Goal: Task Accomplishment & Management: Complete application form

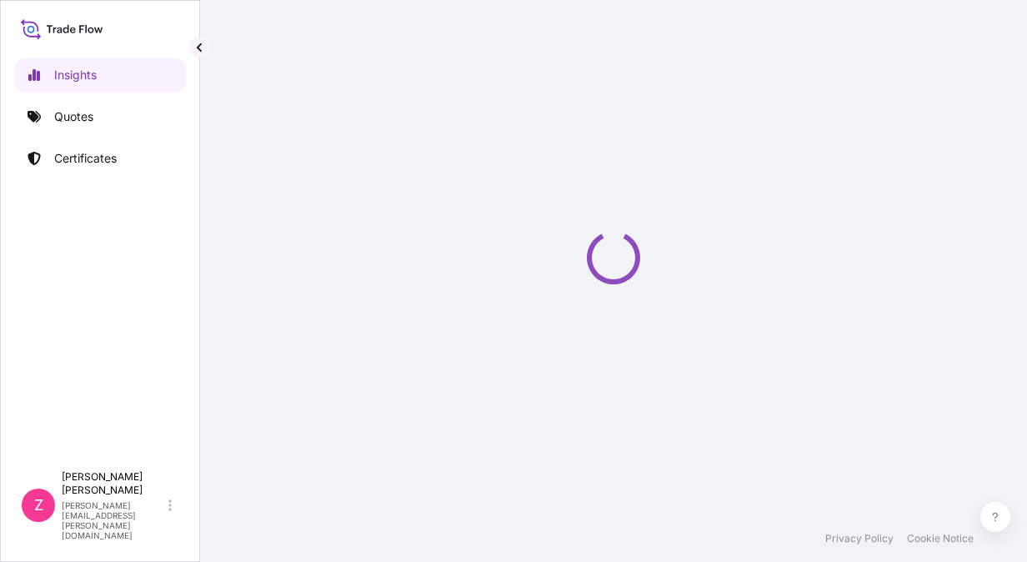
select select "2025"
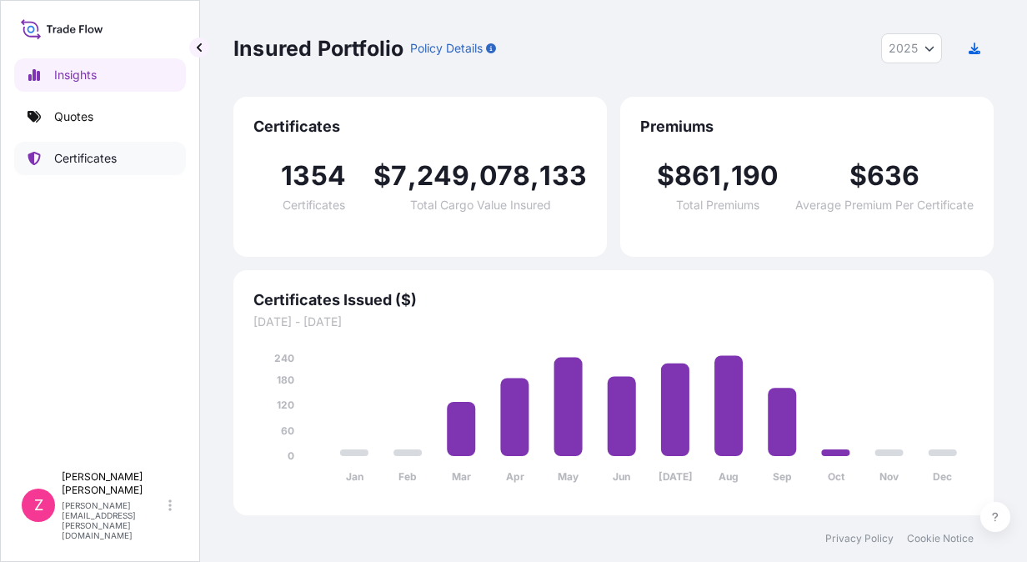
click at [69, 153] on p "Certificates" at bounding box center [85, 158] width 63 height 17
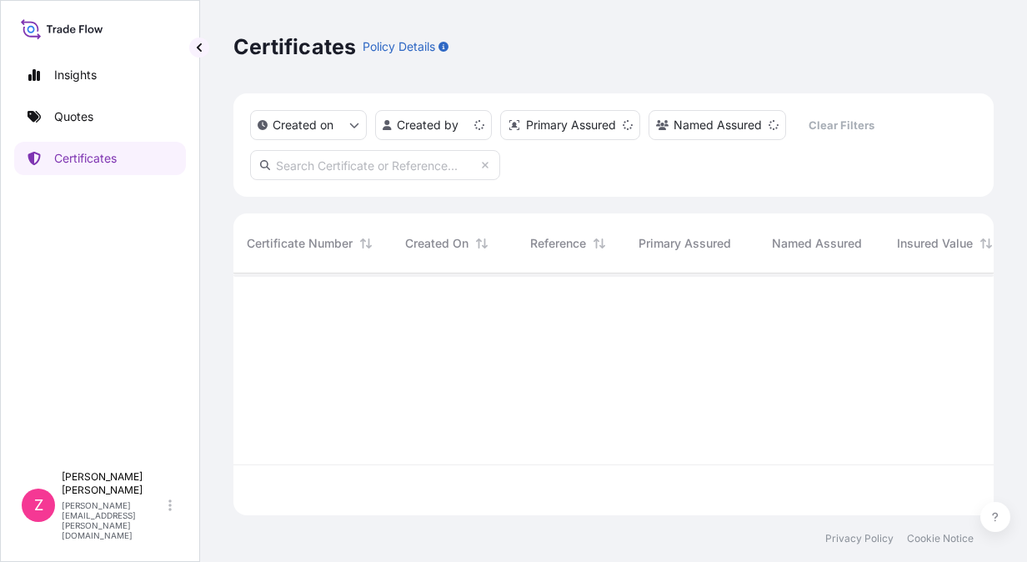
scroll to position [239, 748]
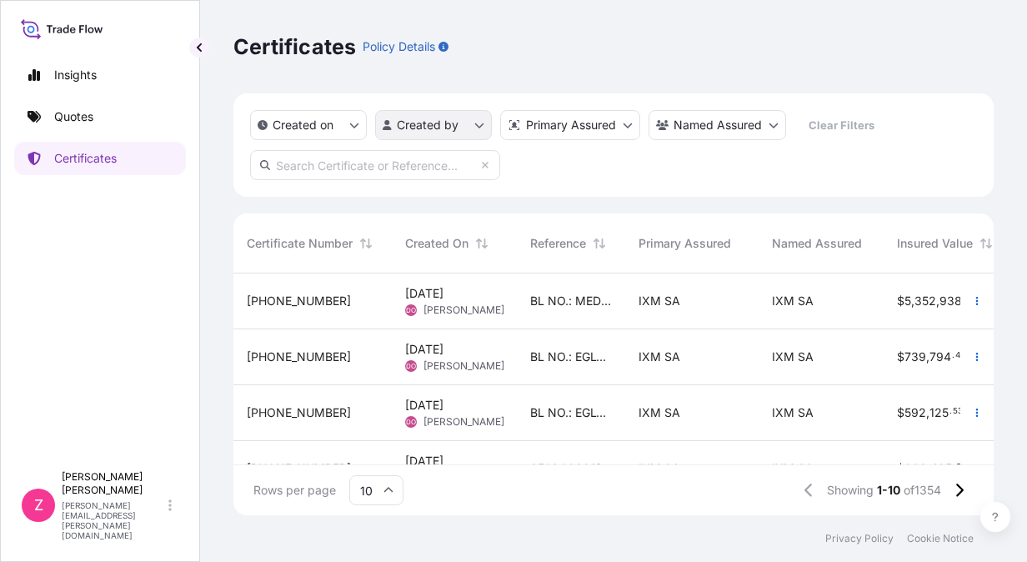
click at [463, 124] on html "Insights Quotes Certificates Z Zach Zhou zach.zhou@ixmetals.com Certificates Po…" at bounding box center [513, 281] width 1027 height 562
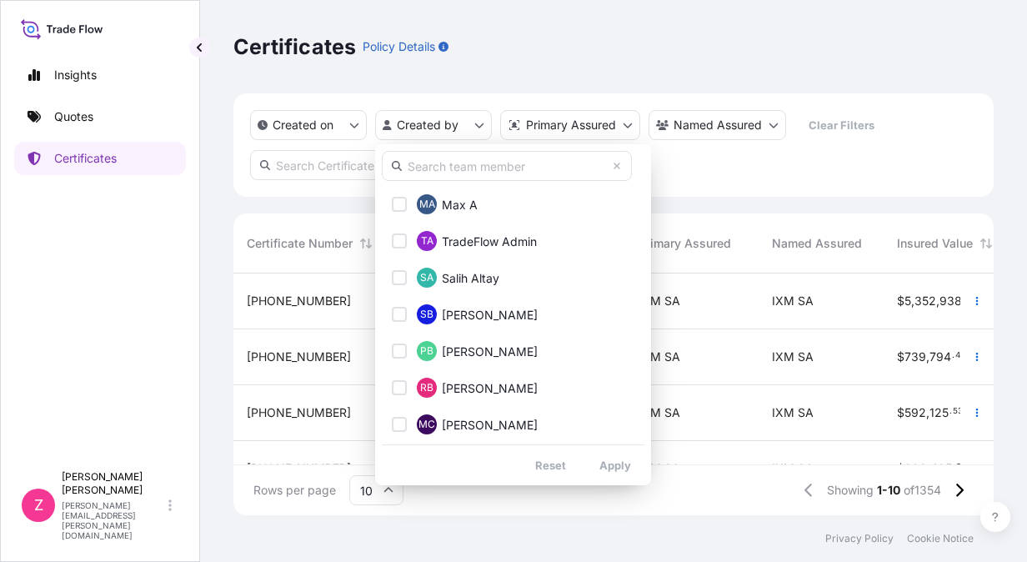
click at [530, 164] on input "text" at bounding box center [507, 166] width 250 height 30
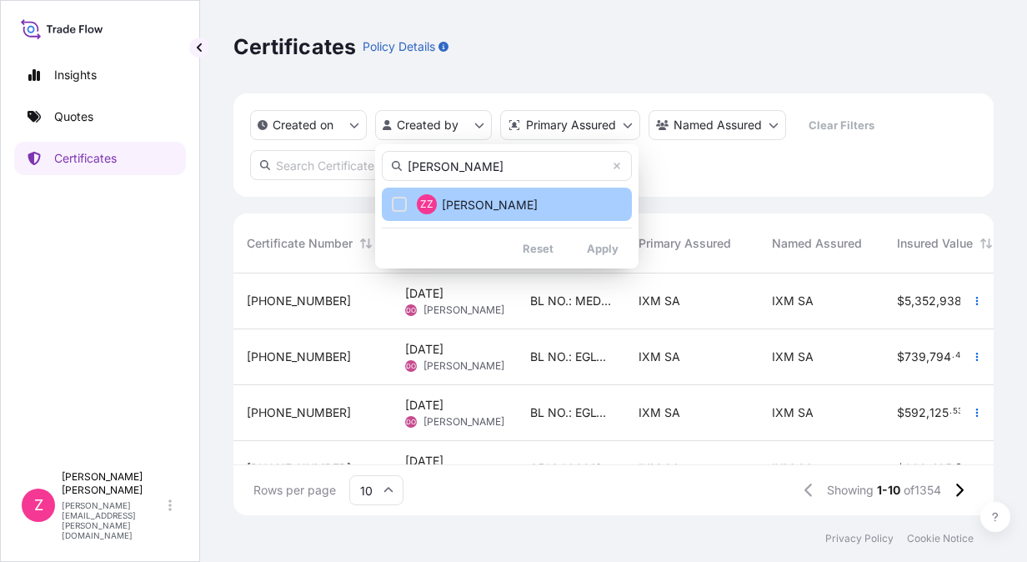
type input "zach"
click at [468, 203] on span "Zach Zhou" at bounding box center [490, 205] width 96 height 17
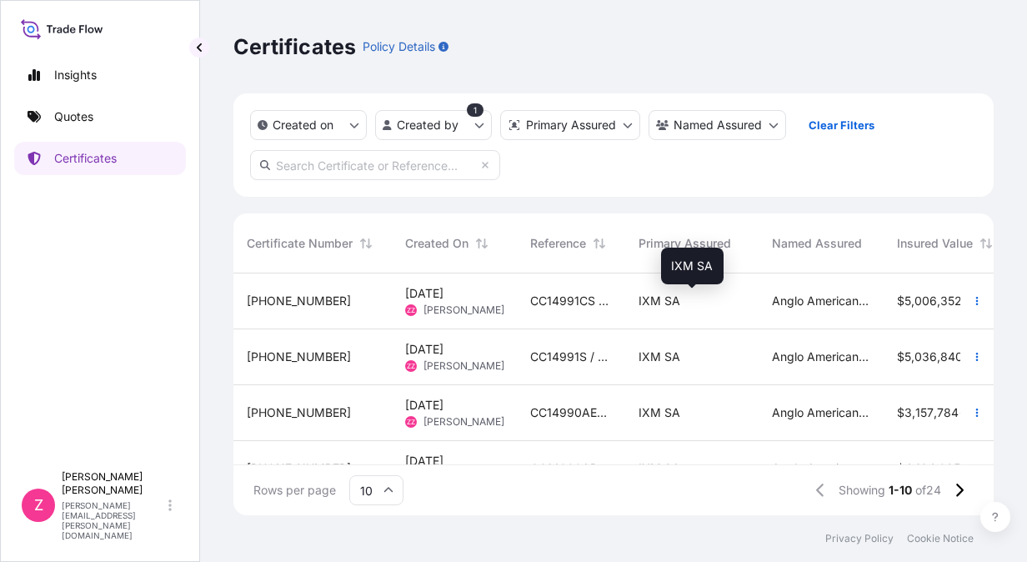
drag, startPoint x: 740, startPoint y: 299, endPoint x: 704, endPoint y: 306, distance: 36.5
click at [704, 306] on div "IXM SA" at bounding box center [692, 301] width 107 height 17
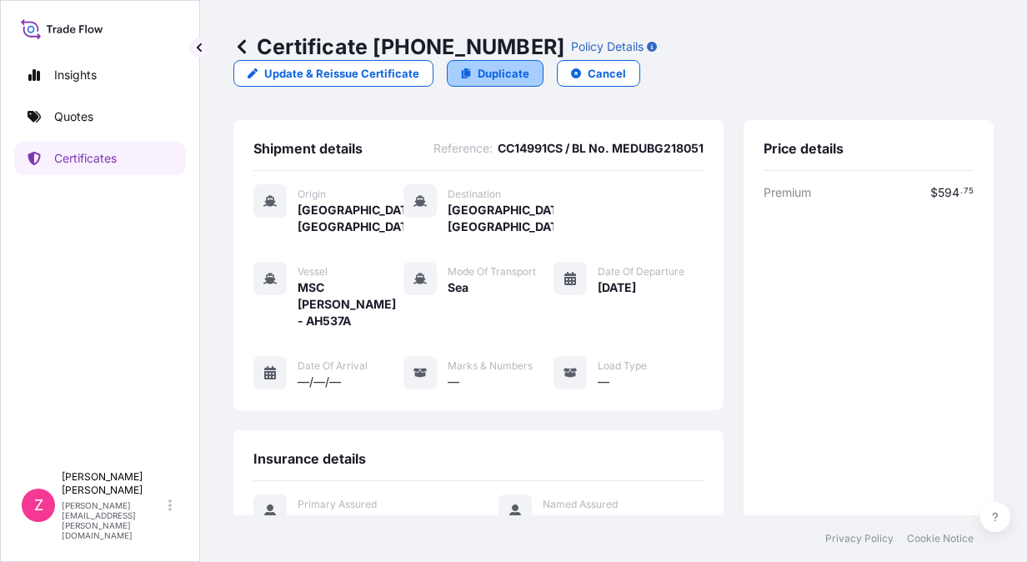
click at [505, 72] on p "Duplicate" at bounding box center [504, 73] width 52 height 17
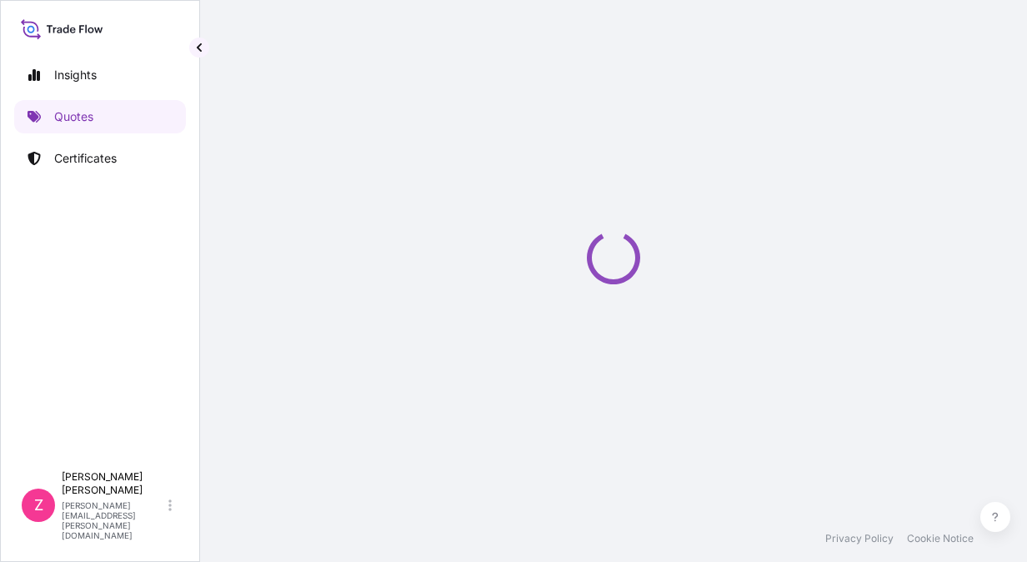
select select "Sea"
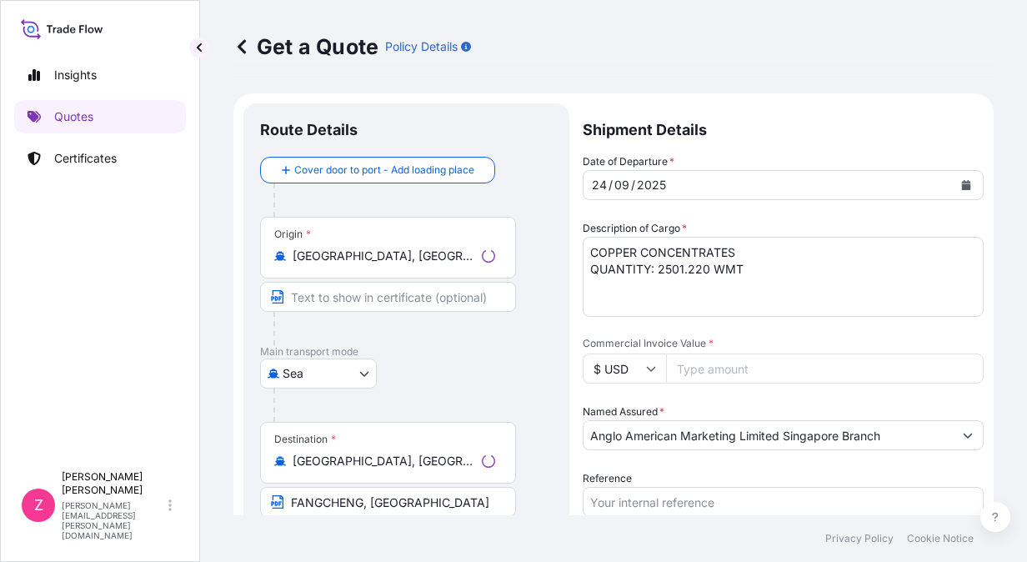
scroll to position [27, 0]
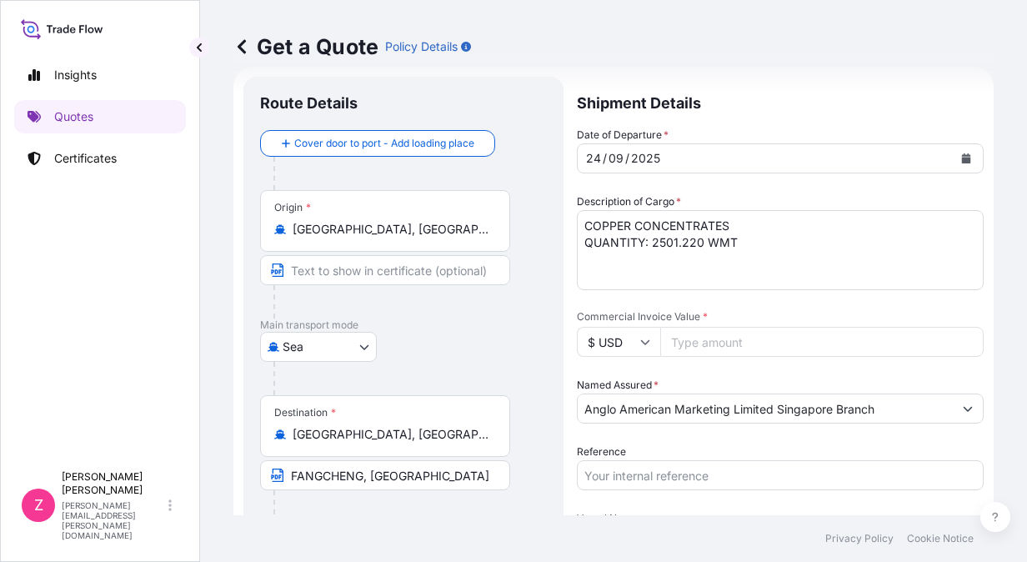
select select "31846"
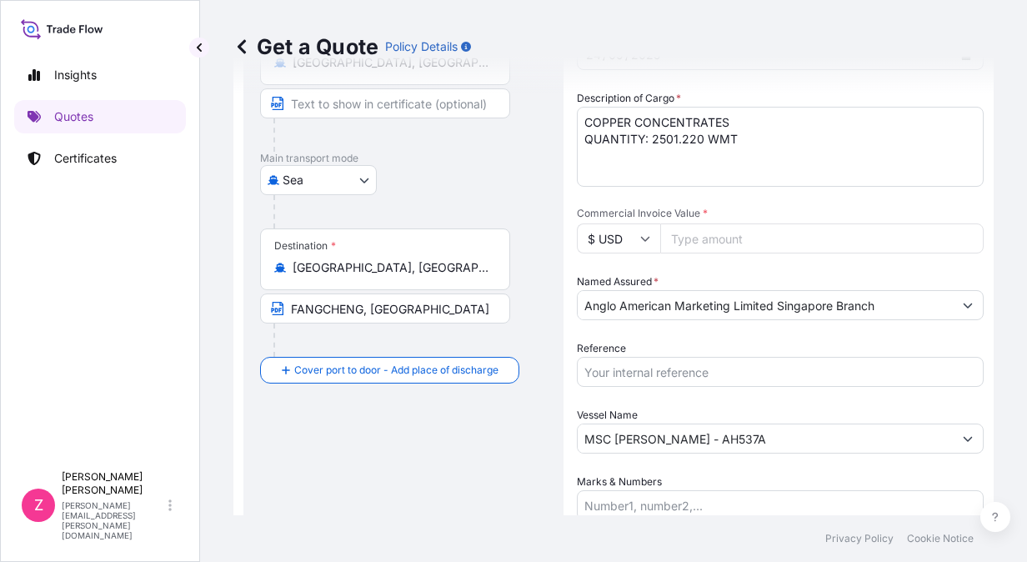
scroll to position [0, 0]
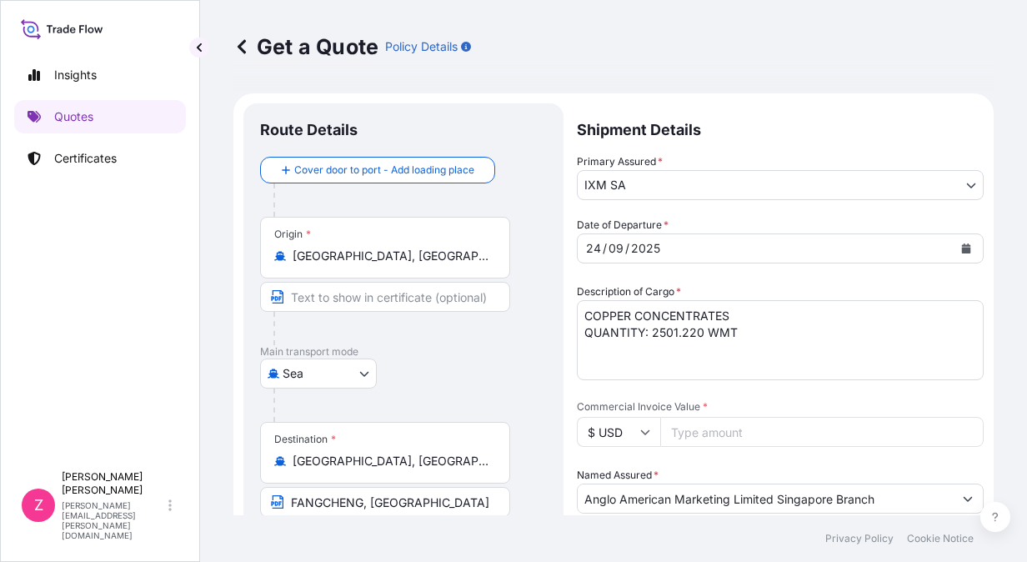
click at [962, 253] on icon "Calendar" at bounding box center [966, 249] width 9 height 10
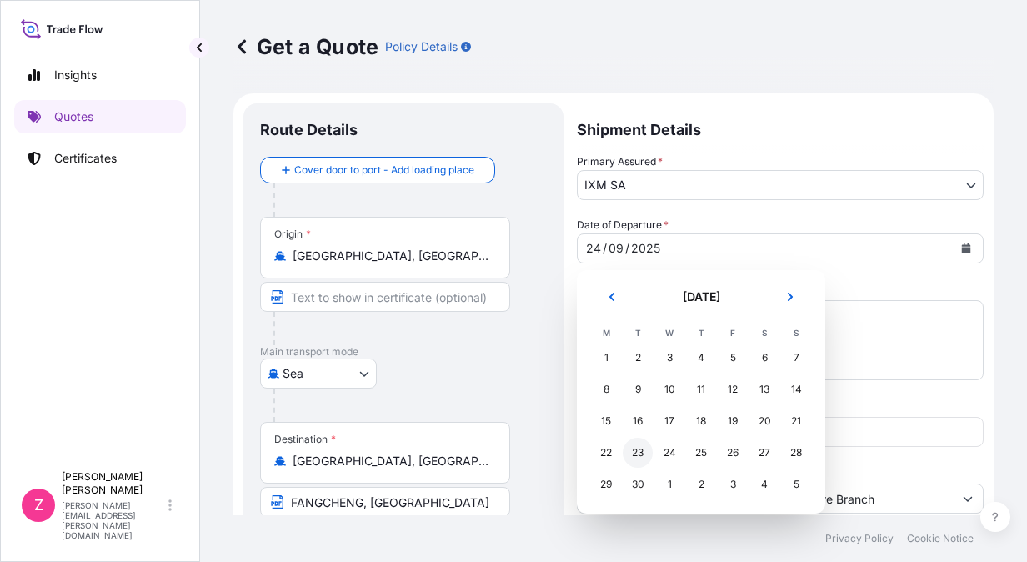
click at [635, 453] on div "23" at bounding box center [638, 453] width 30 height 30
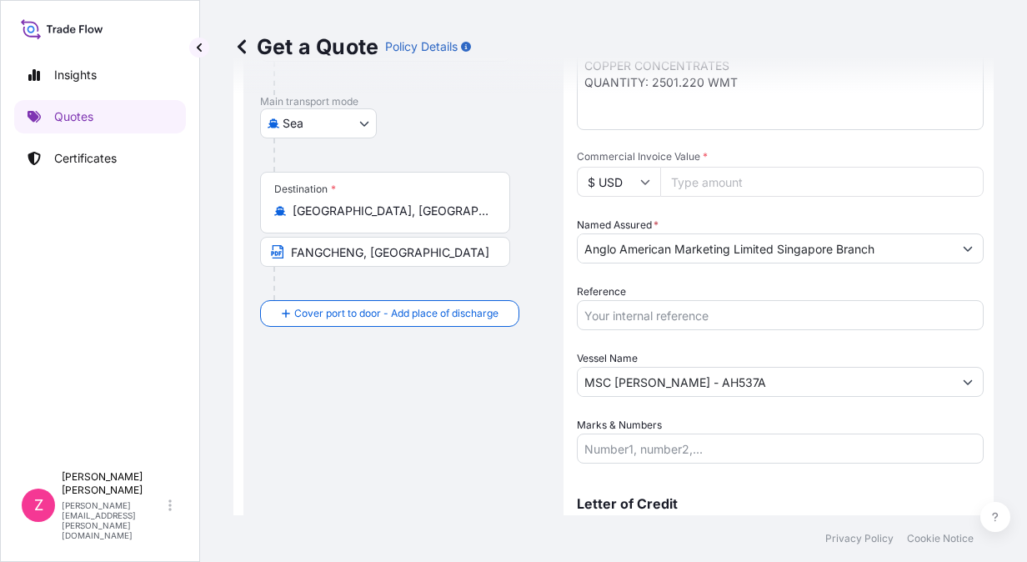
scroll to position [333, 0]
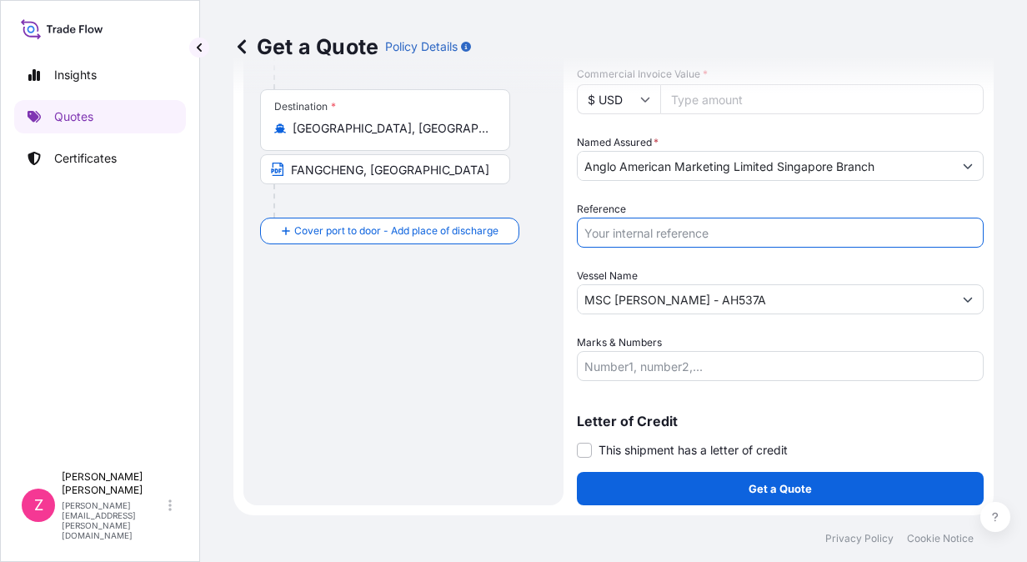
click at [653, 231] on input "Reference" at bounding box center [780, 233] width 407 height 30
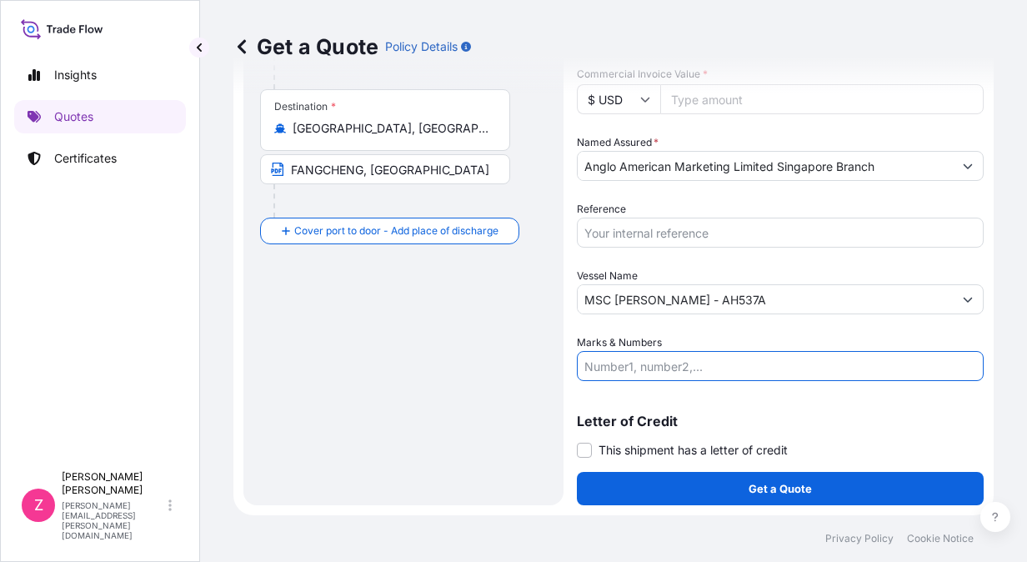
click at [668, 361] on input "Marks & Numbers" at bounding box center [780, 366] width 407 height 30
click at [706, 226] on input "Reference" at bounding box center [780, 233] width 407 height 30
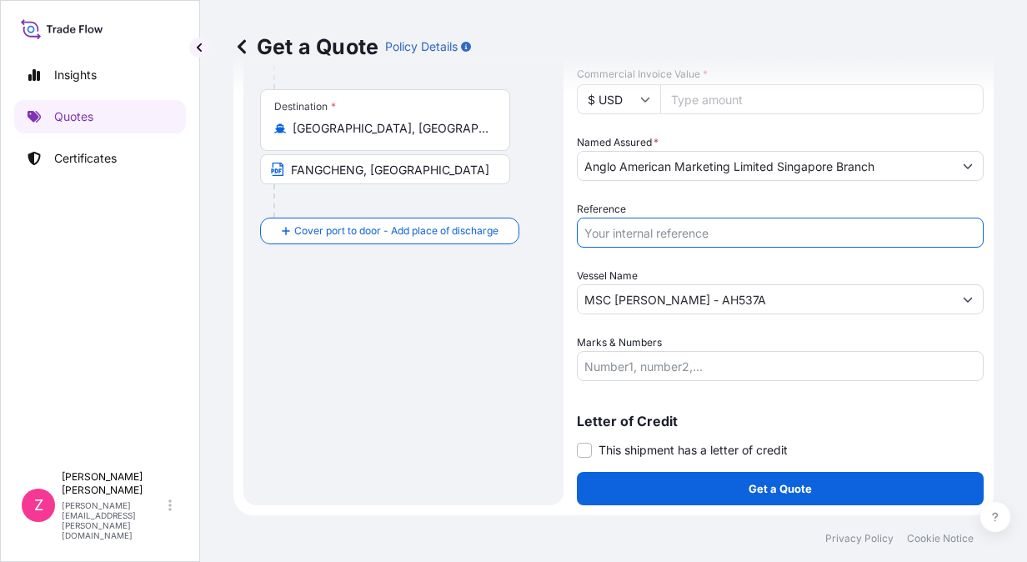
paste input "CC14991CS / BL No. MEDUBG218051"
click at [641, 232] on input "CC14991CS / BL No. MEDUBG218051" at bounding box center [780, 233] width 407 height 30
click at [816, 232] on input "CC14991BAS / BL No. MEDUBG218051" at bounding box center [780, 233] width 407 height 30
paste input "BGD011986"
type input "CC14991BAS / BL No. BGD0119861"
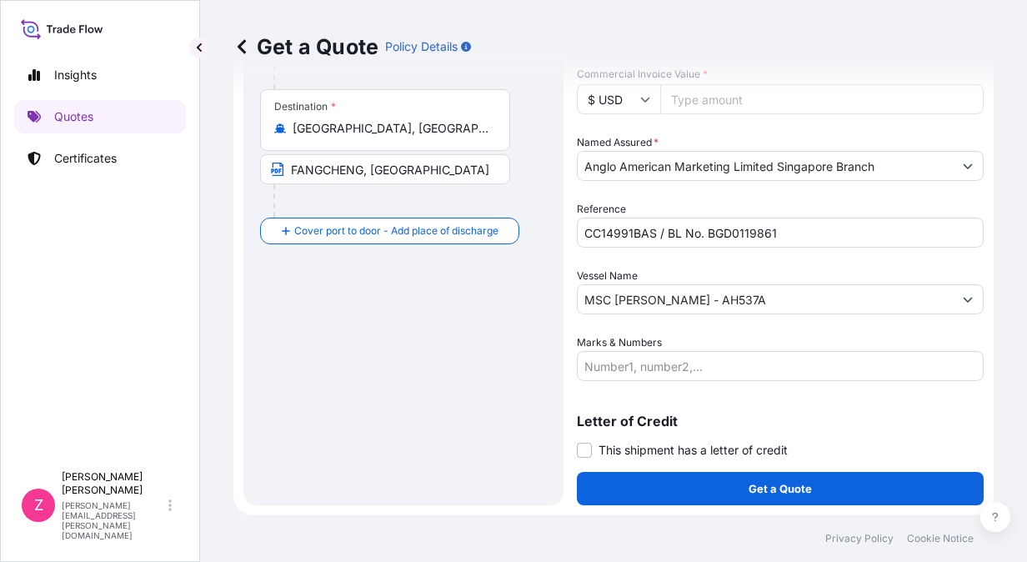
click at [783, 96] on input "Commercial Invoice Value *" at bounding box center [823, 99] width 324 height 30
paste input "3863956.08"
type input "3863956.08"
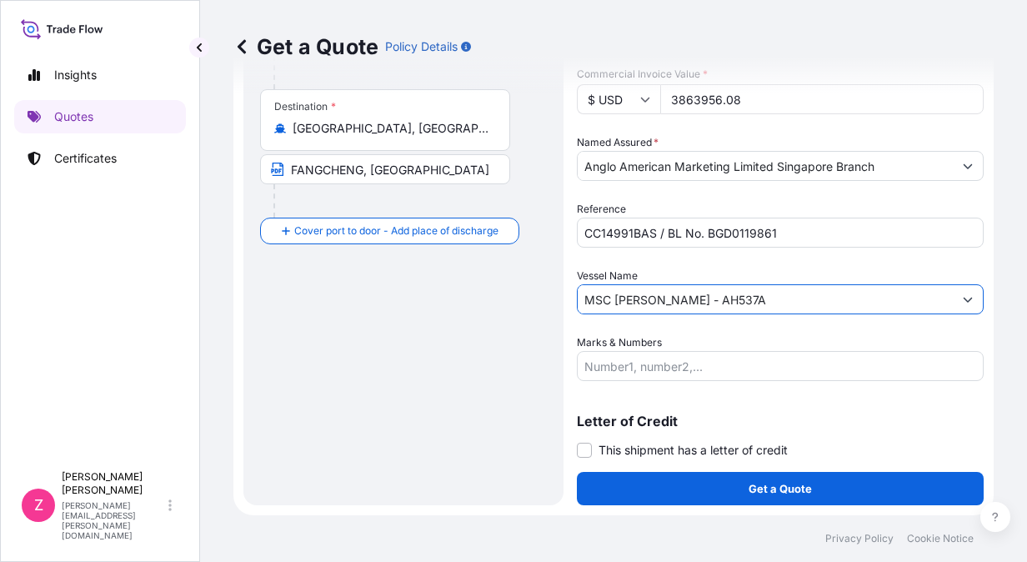
click at [782, 292] on input "MSC ADRIANA II - AH537A" at bounding box center [765, 299] width 375 height 30
drag, startPoint x: 739, startPoint y: 300, endPoint x: 555, endPoint y: 294, distance: 184.4
click at [555, 294] on form "Route Details Cover door to port - Add loading place Place of loading Road / In…" at bounding box center [614, 138] width 761 height 755
paste input "CMA CGM OSIRIS"
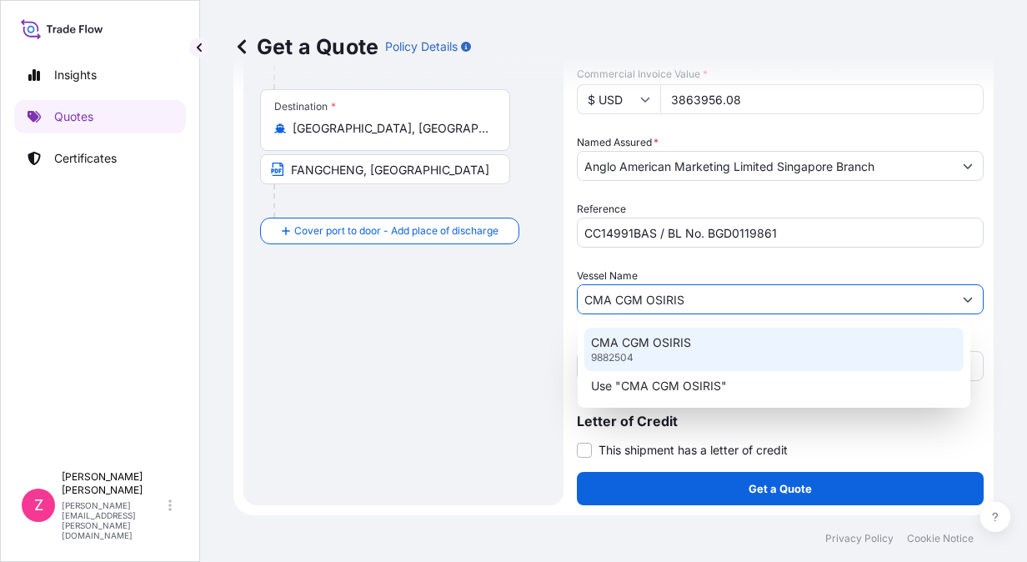
click at [620, 343] on p "CMA CGM OSIRIS" at bounding box center [641, 342] width 100 height 17
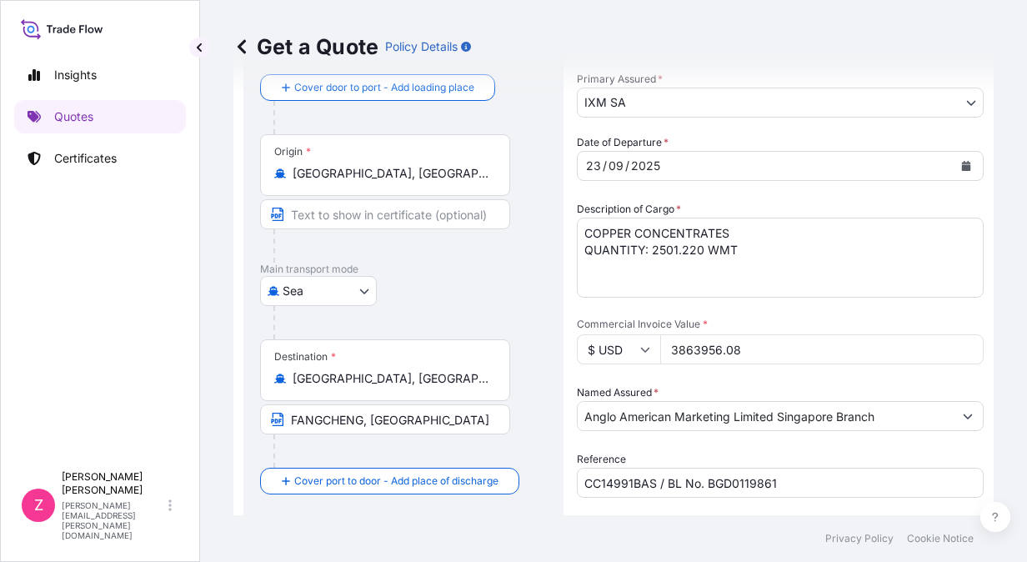
scroll to position [0, 0]
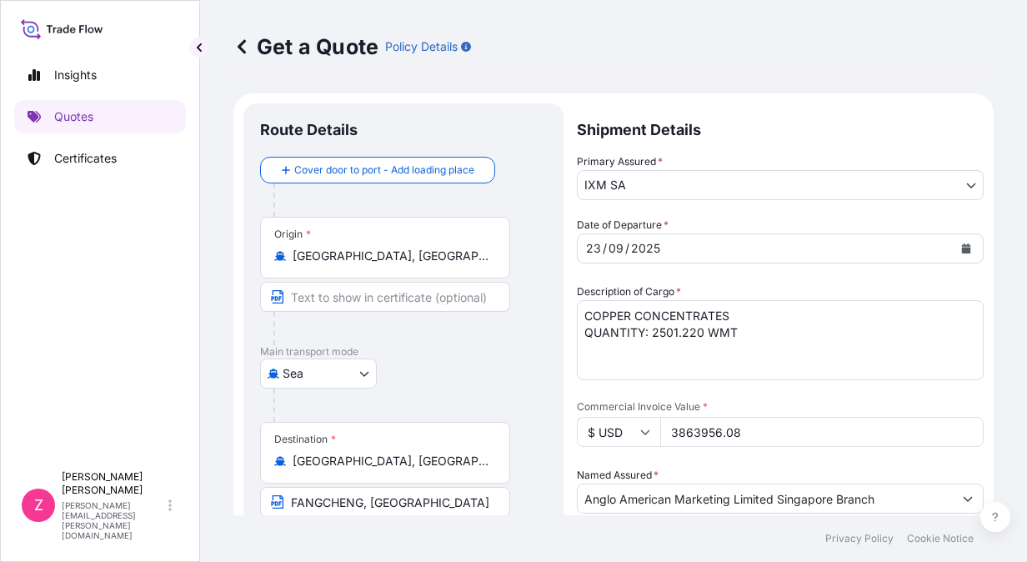
type input "CMA CGM OSIRIS"
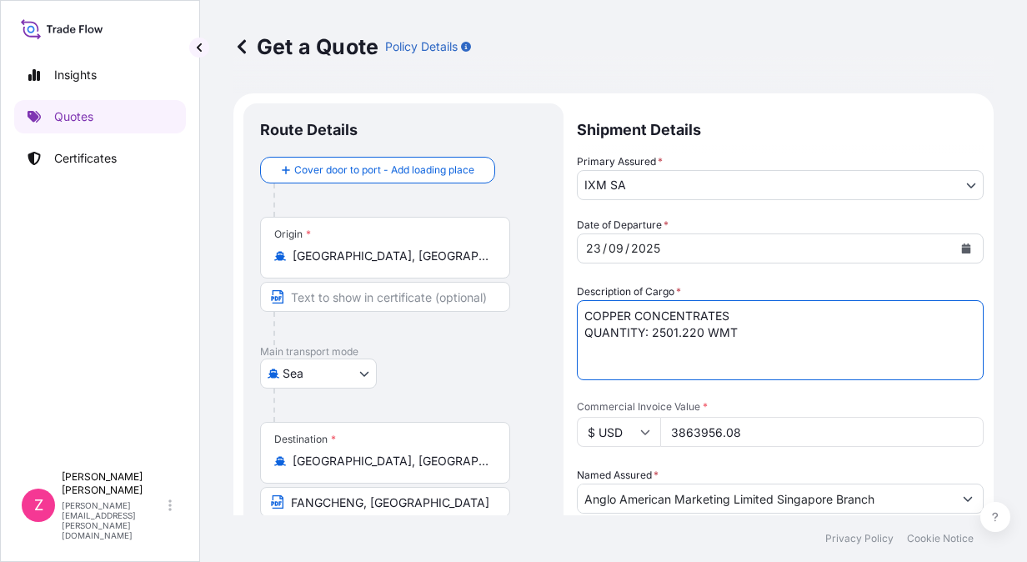
drag, startPoint x: 751, startPoint y: 346, endPoint x: 741, endPoint y: 344, distance: 11.1
click at [750, 346] on textarea "COPPER CONCENTRATES QUANTITY: 2501.220 WMT" at bounding box center [780, 340] width 407 height 80
drag, startPoint x: 701, startPoint y: 329, endPoint x: 733, endPoint y: 345, distance: 36.6
click at [701, 329] on textarea "COPPER CONCENTRATES QUANTITY: 2501.220 WMT" at bounding box center [780, 340] width 407 height 80
paste textarea "011.58"
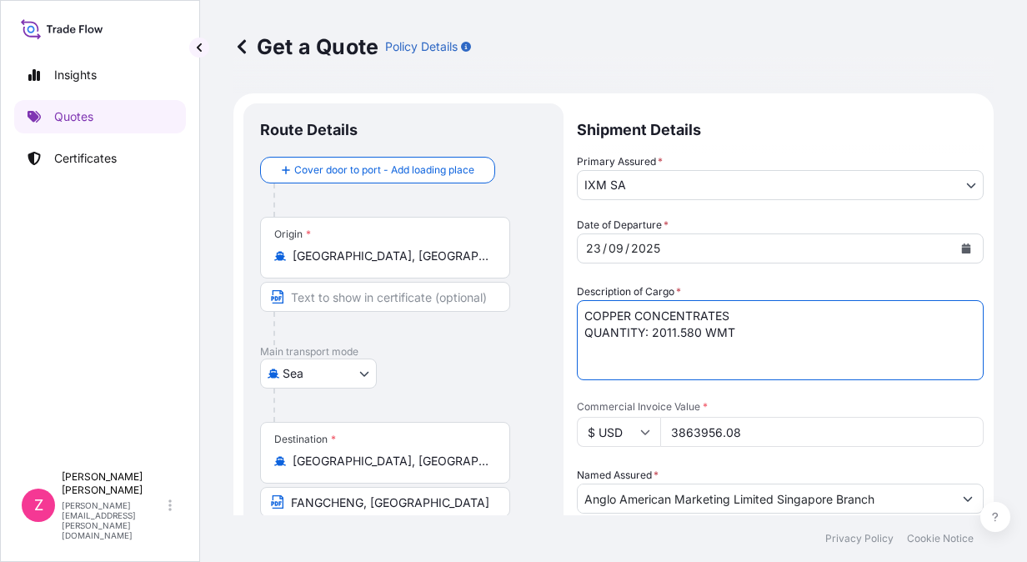
type textarea "COPPER CONCENTRATES QUANTITY: 2011.580 WMT"
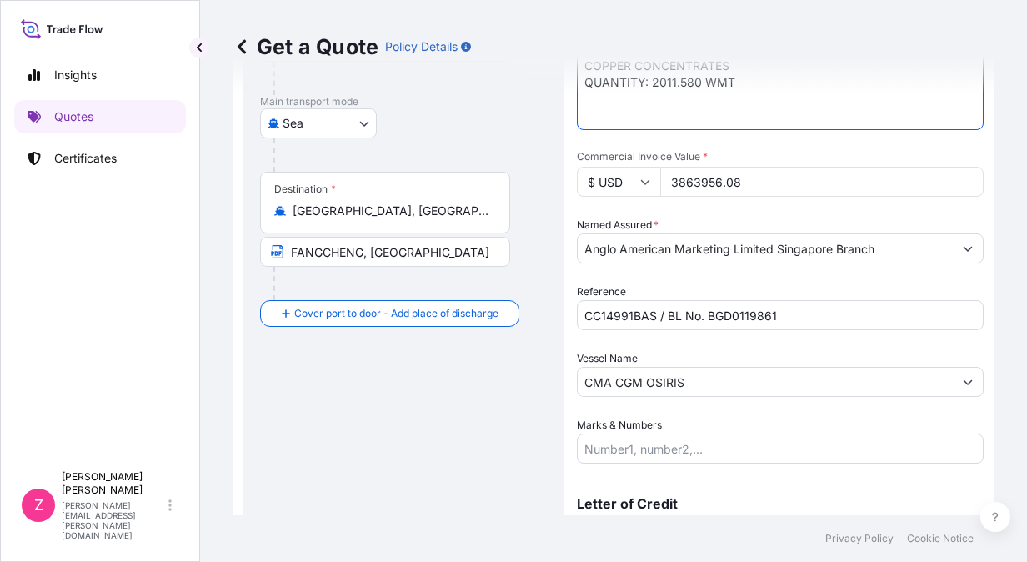
scroll to position [333, 0]
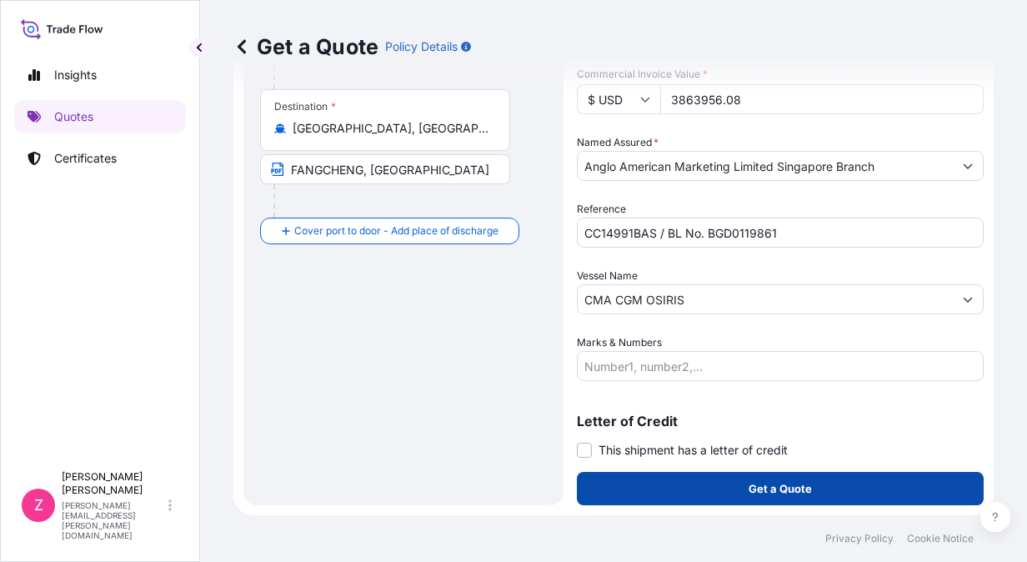
click at [749, 486] on p "Get a Quote" at bounding box center [780, 488] width 63 height 17
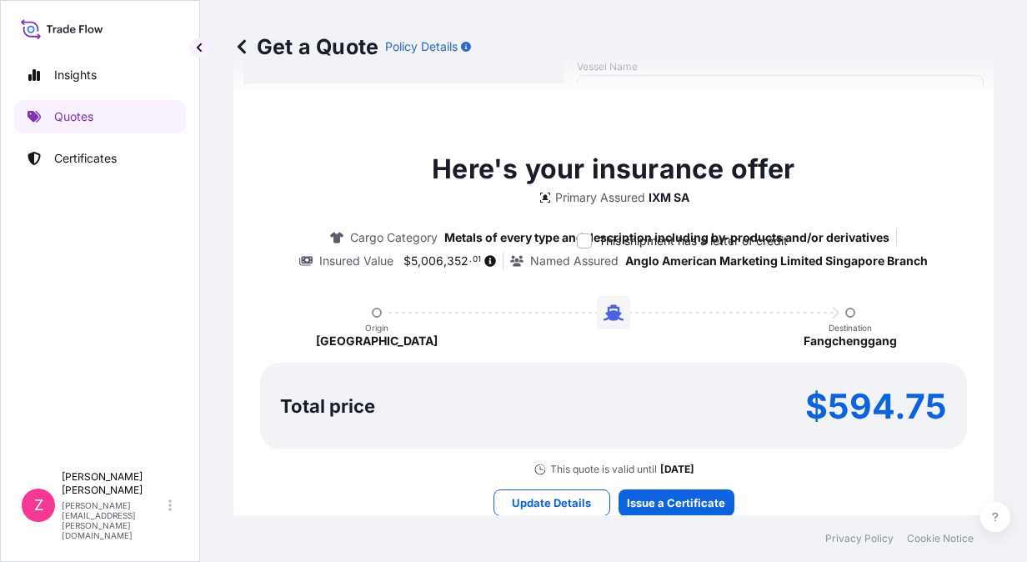
scroll to position [609, 0]
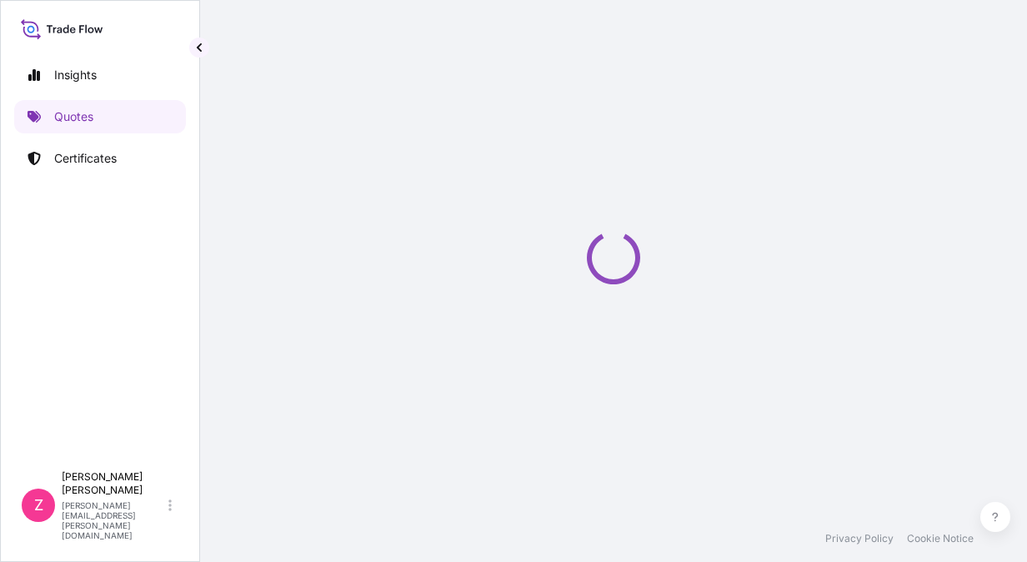
select select "Sea"
select select "31846"
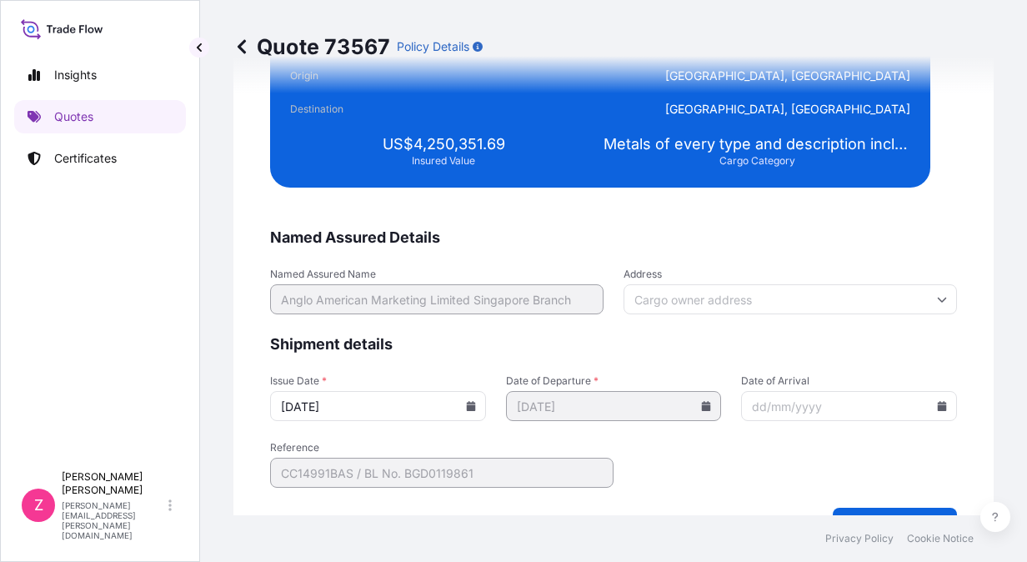
scroll to position [3034, 0]
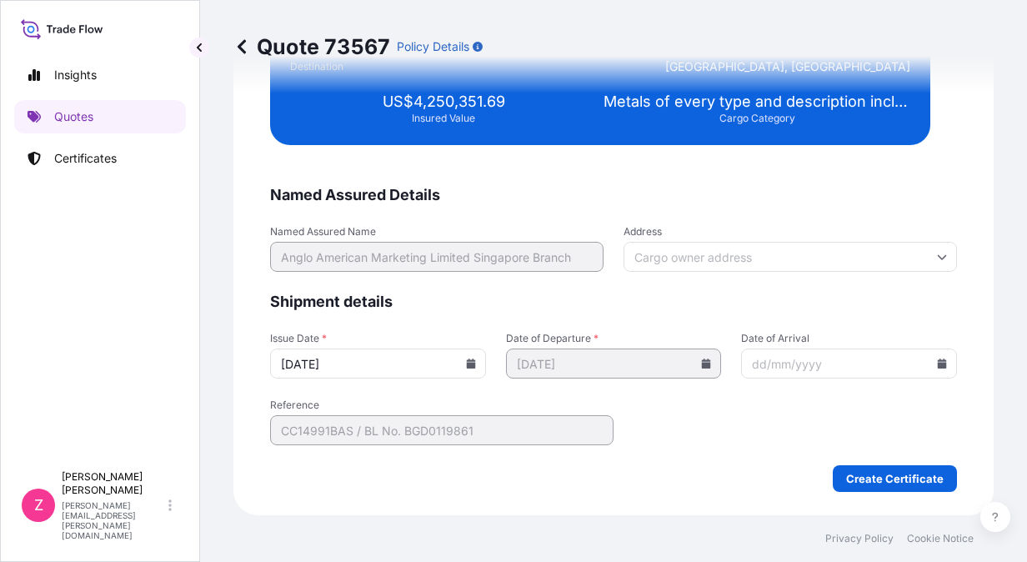
click at [466, 366] on icon at bounding box center [471, 364] width 10 height 10
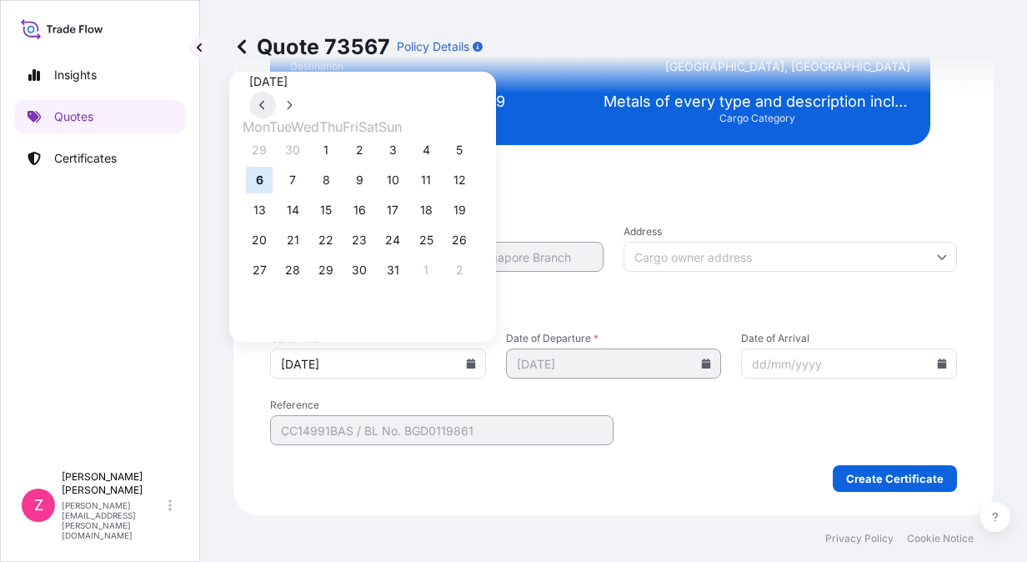
click at [276, 92] on button at bounding box center [262, 105] width 27 height 27
click at [292, 244] on button "23" at bounding box center [292, 240] width 27 height 27
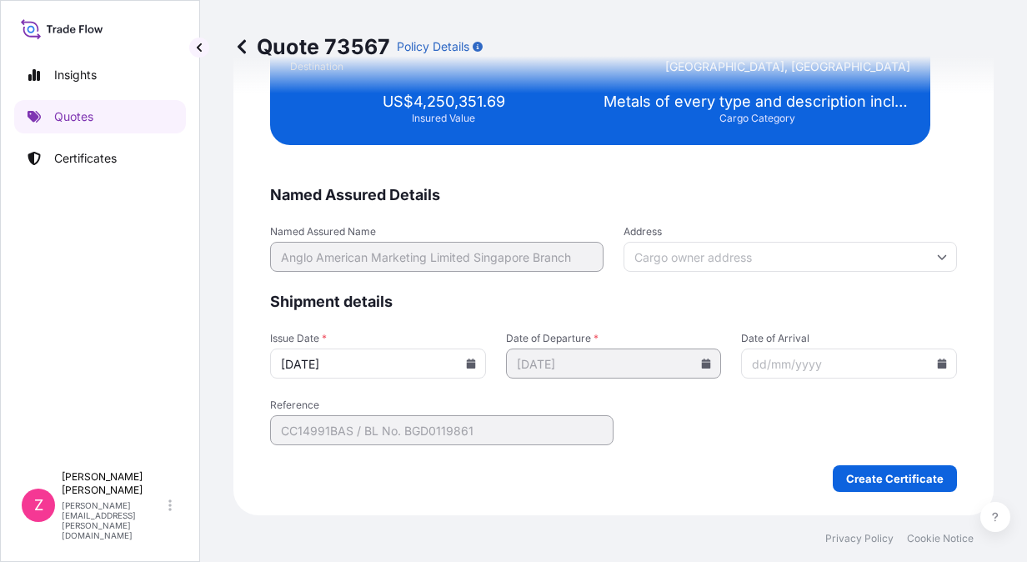
type input "23/09/2025"
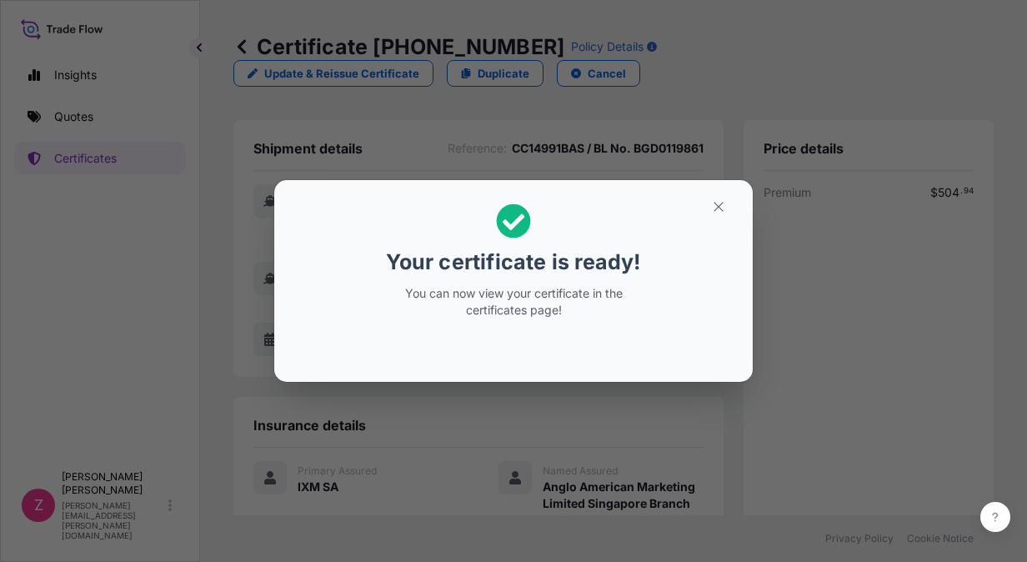
click at [570, 426] on div "Your certificate is ready! You can now view your certificate in the certificate…" at bounding box center [513, 281] width 1027 height 562
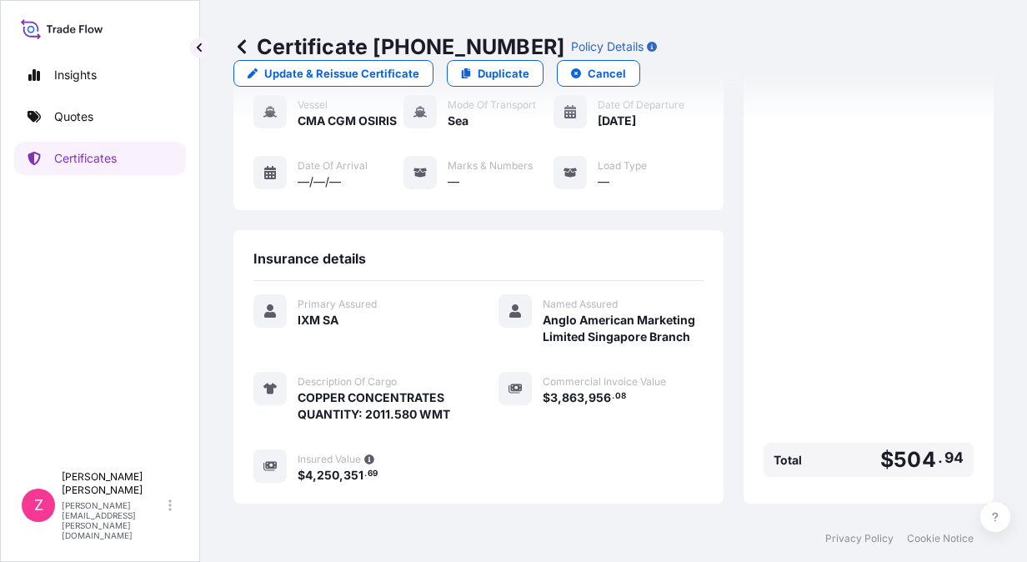
scroll to position [331, 0]
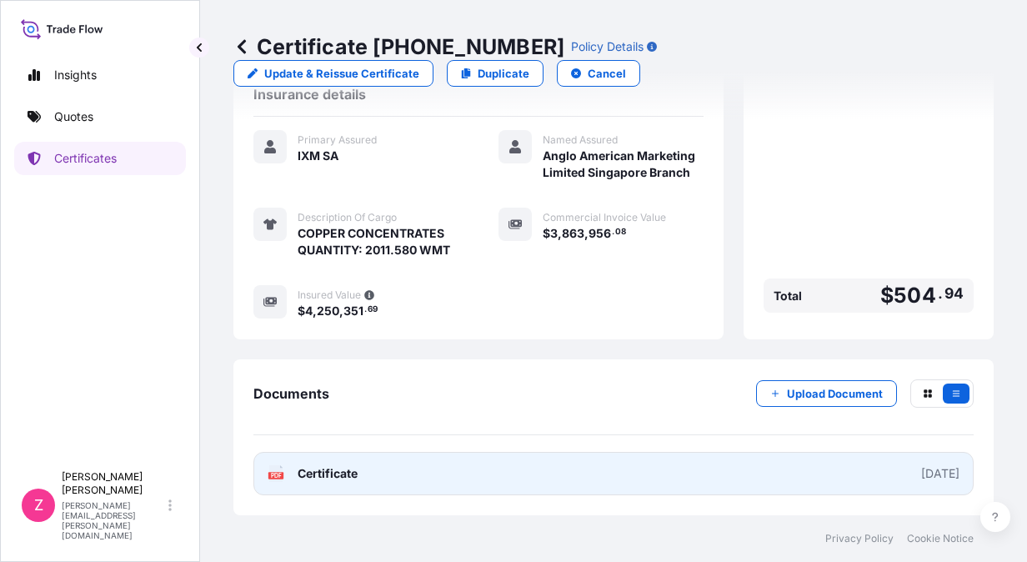
click at [321, 471] on span "Certificate" at bounding box center [328, 473] width 60 height 17
